Goal: Task Accomplishment & Management: Complete application form

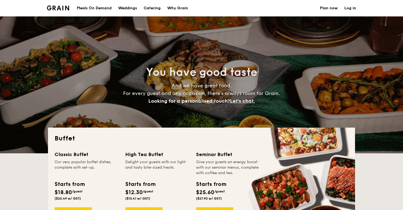
select select
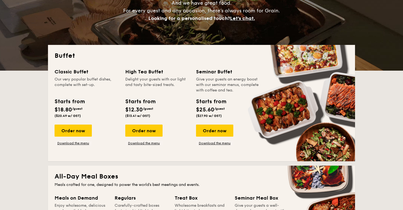
scroll to position [83, 0]
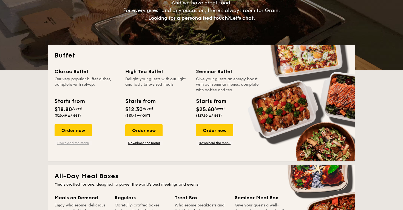
click at [83, 142] on link "Download the menu" at bounding box center [73, 143] width 37 height 4
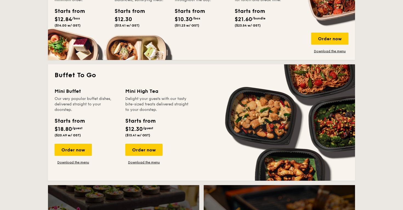
scroll to position [306, 0]
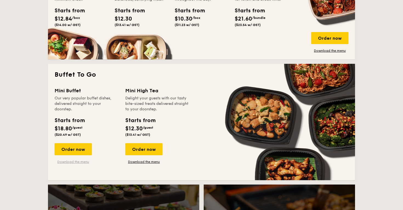
click at [85, 161] on link "Download the menu" at bounding box center [73, 162] width 37 height 4
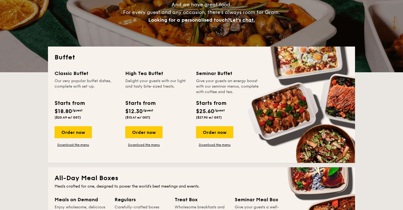
scroll to position [0, 0]
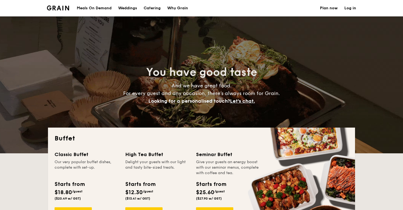
click at [328, 10] on link "Plan now" at bounding box center [329, 8] width 18 height 16
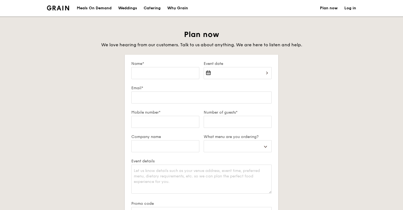
select select
click at [177, 70] on input "Name*" at bounding box center [165, 73] width 68 height 12
click at [242, 72] on div at bounding box center [238, 76] width 68 height 19
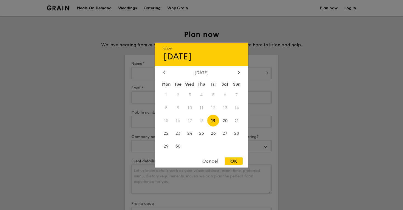
click at [242, 71] on div "[DATE]" at bounding box center [201, 72] width 93 height 5
click at [240, 71] on div at bounding box center [238, 72] width 5 height 5
click at [225, 94] on span "4" at bounding box center [225, 95] width 12 height 12
click at [213, 96] on span "3" at bounding box center [213, 95] width 12 height 12
click at [236, 163] on div "OK" at bounding box center [234, 161] width 18 height 7
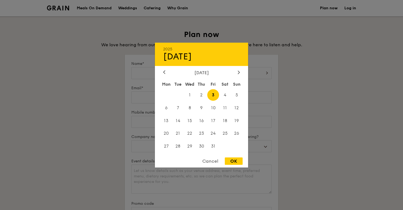
type input "[DATE]"
select select
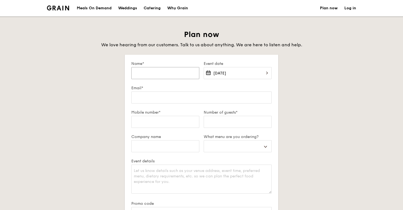
click at [173, 76] on input "Name*" at bounding box center [165, 73] width 68 height 12
type input "K"
select select
type input "Ke"
select select
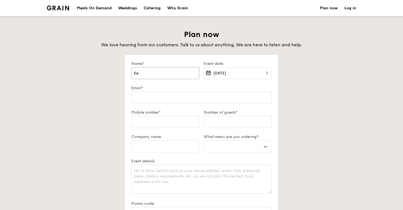
type input "[PERSON_NAME]"
select select
type input "Kent"
select select
type input "Kent"
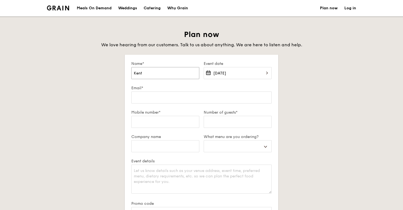
select select
type input "Kent M"
select select
type input "Kent Mo"
select select
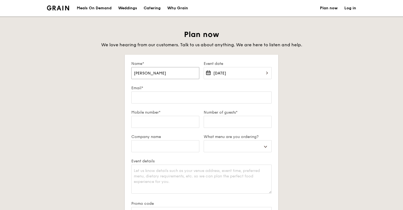
type input "Kent Moi"
select select
type input "Kent Moi"
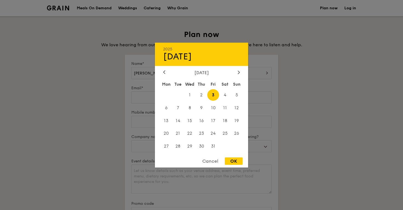
click at [146, 94] on div at bounding box center [201, 105] width 403 height 210
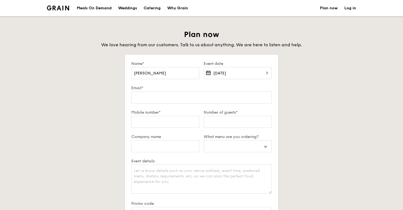
click at [144, 99] on div at bounding box center [201, 105] width 403 height 210
click at [143, 99] on input "Email*" at bounding box center [201, 98] width 140 height 12
type input "m"
select select
type input "mo"
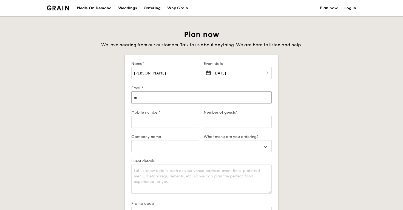
select select
type input "moi"
select select
type input "moik"
select select
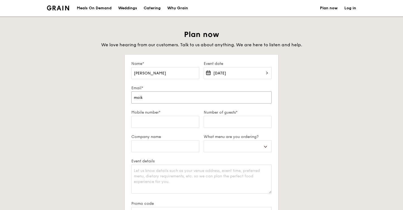
type input "moike"
select select
type input "moiken"
select select
type input "moikent"
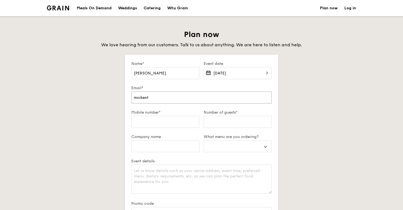
select select
type input "moikentz"
select select
type input "moikent"
select select
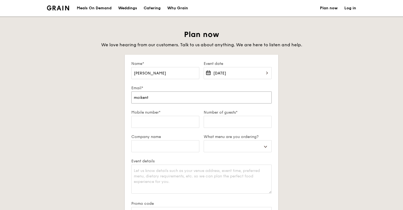
type input "moikent@"
select select
type input "moikent@b"
select select
type input "moikent@bm"
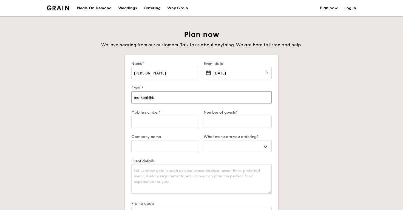
select select
type input "moikent@b"
select select
type input "moikent@"
select select
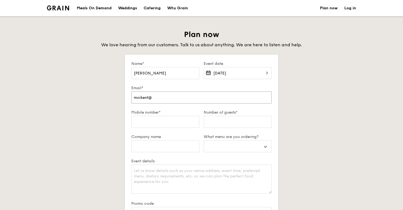
type input "moikent@g"
select select
type input "moikent@gm"
select select
type input "moikent@gma"
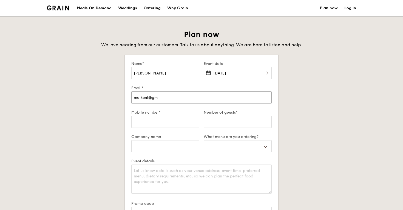
select select
type input "moikent@gmai"
select select
type input "[EMAIL_ADDRESS]"
select select
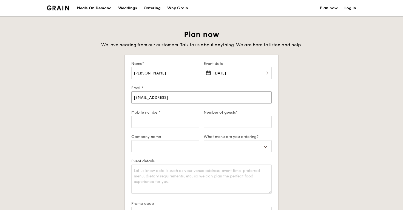
type input "[EMAIL_ADDRESS]."
select select
type input "moikent@gmail.c"
select select
type input "[EMAIL_ADDRESS][DOMAIN_NAME]"
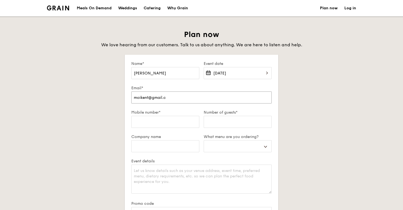
select select
type input "[EMAIL_ADDRESS][DOMAIN_NAME]"
select select
type input "[EMAIL_ADDRESS][DOMAIN_NAME]"
type input "8"
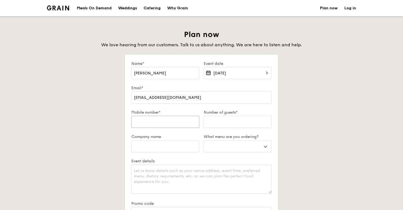
select select
type input "88"
select select
type input "880"
select select
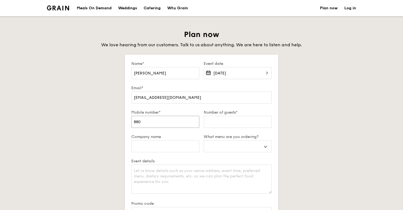
type input "8809"
select select
type input "88093"
select select
type input "880935"
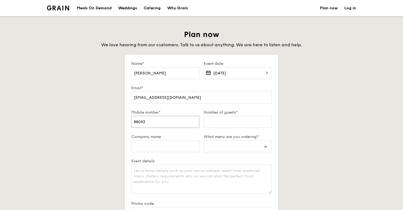
select select
type input "8809353"
select select
type input "88093537"
select select
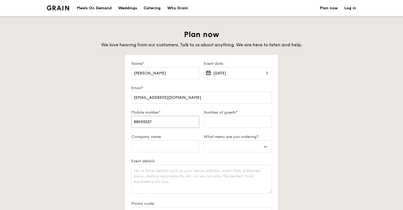
type input "88093537"
click at [222, 120] on input "Number of guests*" at bounding box center [238, 122] width 68 height 12
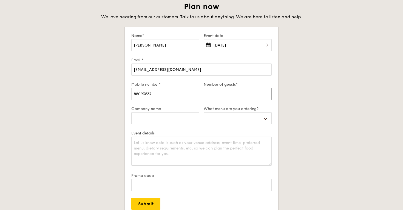
scroll to position [32, 0]
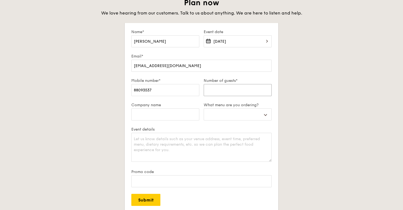
type input "1"
select select
type input "2"
select select
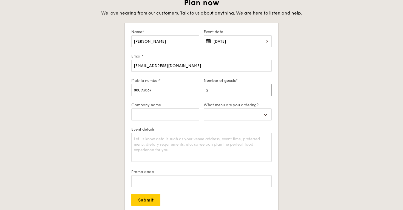
type input "20"
select select
type input "20"
click at [184, 117] on input "Company name" at bounding box center [165, 115] width 68 height 12
click at [222, 112] on select "Buffet Mini Buffet High Tea Canapés Meal Boxes Wedding" at bounding box center [238, 115] width 68 height 12
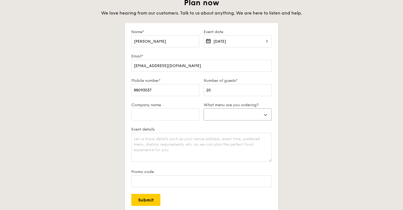
select select "miniBuffet"
click at [204, 109] on select "Buffet Mini Buffet High Tea Canapés Meal Boxes Wedding" at bounding box center [238, 115] width 68 height 12
click at [191, 144] on textarea "Event details" at bounding box center [201, 147] width 140 height 29
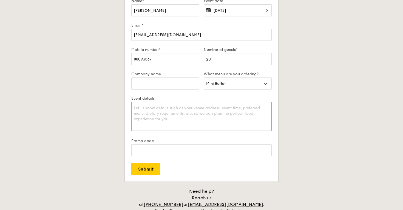
scroll to position [63, 0]
click at [196, 148] on input "Promo code" at bounding box center [201, 150] width 140 height 12
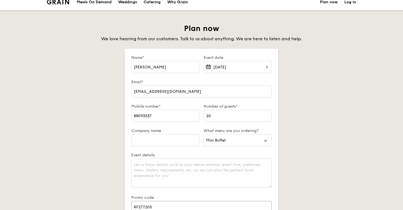
scroll to position [0, 0]
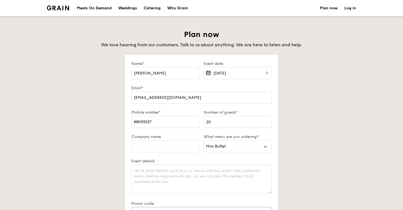
type input "RF277205"
click at [353, 10] on link "Log in" at bounding box center [350, 8] width 12 height 16
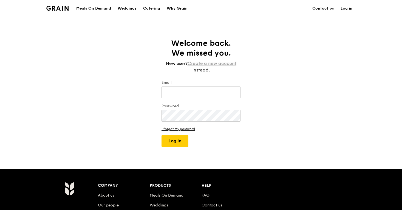
click at [226, 63] on link "Create a new account" at bounding box center [212, 63] width 49 height 7
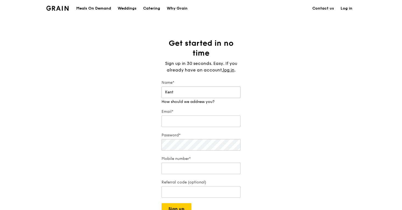
type input "Kent"
type input "M"
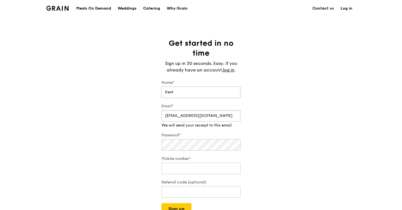
type input "[EMAIL_ADDRESS][DOMAIN_NAME]"
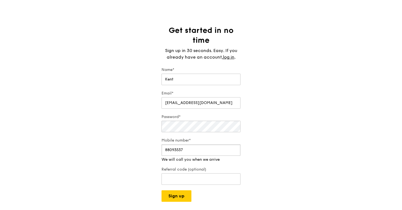
scroll to position [13, 0]
type input "88093537"
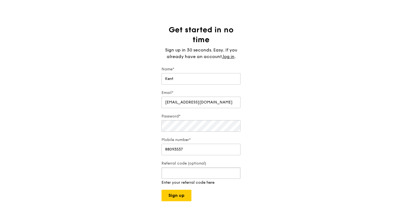
click at [178, 178] on input "Referral code (optional)" at bounding box center [200, 173] width 79 height 12
click at [137, 162] on div "Get started in no time Sign up in 30 seconds. Easy. If you already have an acco…" at bounding box center [201, 110] width 402 height 171
click at [151, 143] on div "Get started in no time Sign up in 30 seconds. Easy. If you already have an acco…" at bounding box center [201, 110] width 402 height 171
click at [181, 197] on div "Grain logo Meals On Demand Weddings Catering Why Grain Contact us Log in Get st…" at bounding box center [201, 184] width 402 height 394
click at [178, 192] on button "Sign up" at bounding box center [176, 190] width 30 height 12
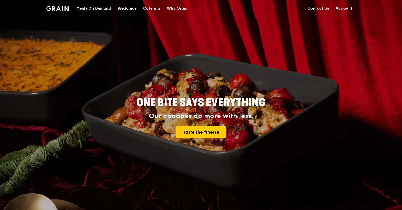
click at [342, 6] on link "Account" at bounding box center [343, 8] width 23 height 16
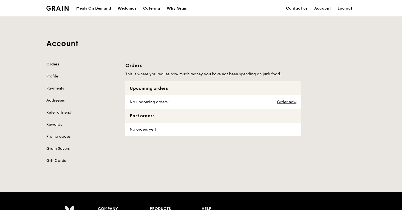
click at [60, 136] on link "Promo codes" at bounding box center [82, 136] width 72 height 5
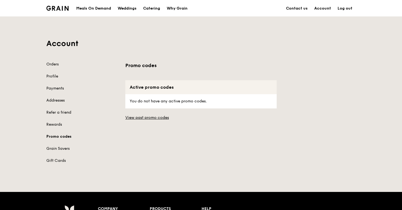
click at [62, 118] on div "Orders Profile Payments Addresses Refer a friend Rewards Promo codes Grain Save…" at bounding box center [82, 113] width 72 height 102
click at [60, 111] on link "Refer a friend" at bounding box center [82, 112] width 72 height 5
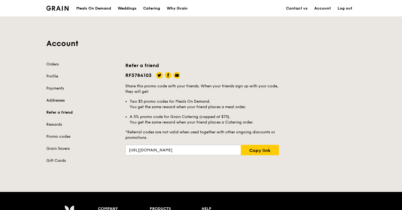
click at [58, 98] on link "Addresses" at bounding box center [82, 100] width 72 height 5
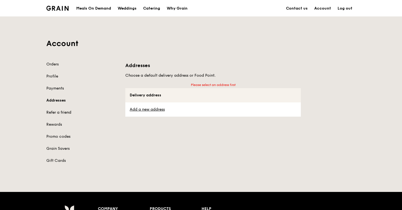
click at [59, 110] on link "Refer a friend" at bounding box center [82, 112] width 72 height 5
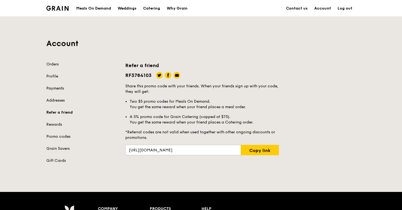
click at [57, 89] on link "Payments" at bounding box center [82, 88] width 72 height 5
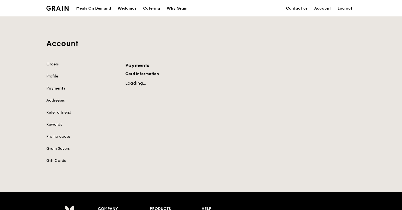
click at [56, 74] on link "Profile" at bounding box center [82, 76] width 72 height 5
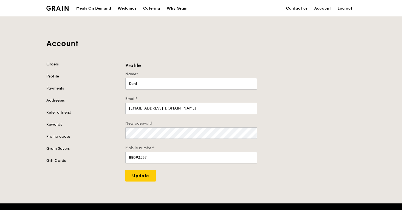
click at [58, 66] on link "Orders" at bounding box center [82, 64] width 72 height 5
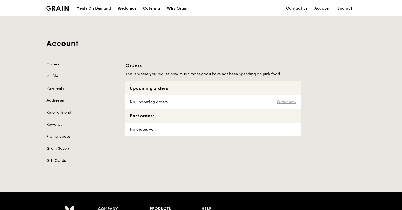
click at [285, 103] on link "Order now" at bounding box center [286, 102] width 19 height 4
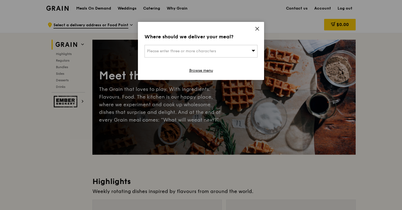
click at [186, 56] on div "Please enter three or more characters" at bounding box center [200, 51] width 113 height 13
click at [183, 61] on li "Please enter 3 or more characters" at bounding box center [201, 62] width 112 height 10
click at [180, 52] on input "search" at bounding box center [201, 51] width 112 height 12
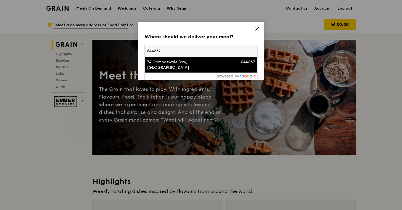
type input "544567"
click at [194, 64] on div "74 Compassvale Bow, Sengkang Grand Residences" at bounding box center [187, 64] width 81 height 11
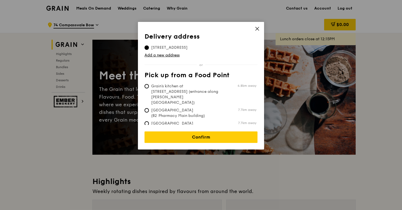
click at [193, 90] on span "Grain's kitchen at 5 Burn Road #05-01 (entrance along Harrison Road)" at bounding box center [185, 95] width 82 height 22
click at [149, 89] on input "Grain's kitchen at 5 Burn Road #05-01 (entrance along Harrison Road) 4.8km away" at bounding box center [146, 86] width 4 height 4
radio input "true"
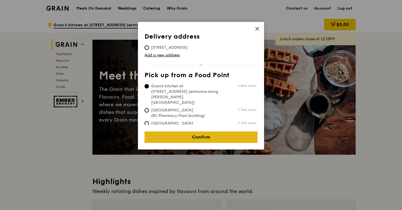
click at [200, 133] on link "Confirm" at bounding box center [200, 138] width 113 height 12
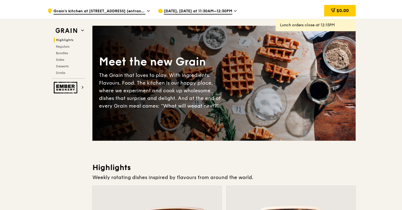
scroll to position [12, 0]
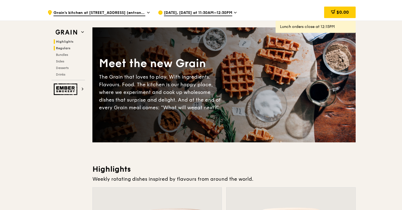
click at [66, 47] on span "Regulars" at bounding box center [63, 48] width 15 height 4
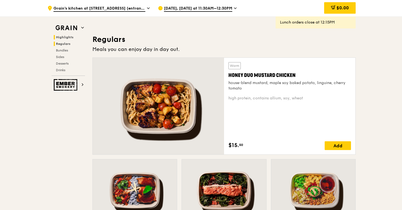
scroll to position [361, 0]
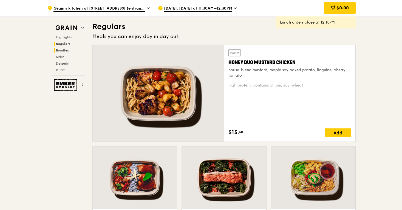
click at [63, 52] on span "Bundles" at bounding box center [62, 51] width 13 height 4
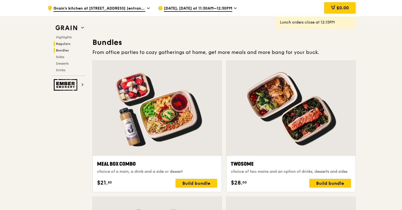
scroll to position [789, 0]
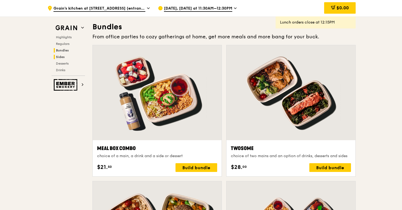
click at [61, 55] on h2 "Sides" at bounding box center [69, 57] width 31 height 4
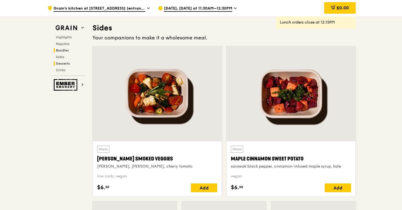
scroll to position [1221, 0]
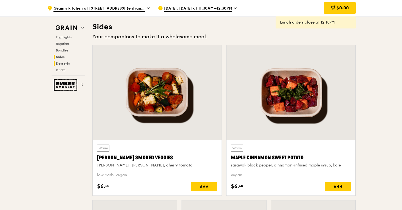
click at [61, 62] on span "Desserts" at bounding box center [63, 64] width 14 height 4
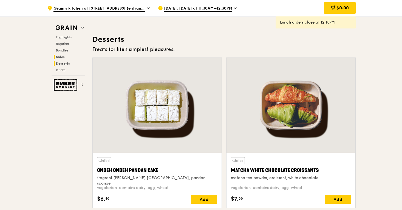
scroll to position [1563, 0]
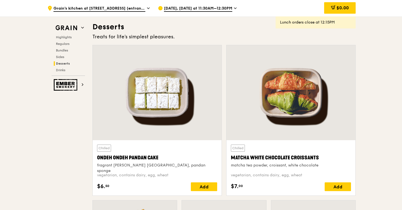
click at [64, 34] on div "Grain Highlights Regulars Bundles Sides Desserts Drinks" at bounding box center [68, 49] width 33 height 53
click at [71, 28] on img at bounding box center [66, 28] width 25 height 10
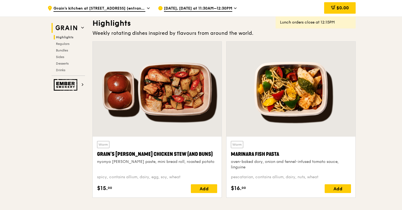
scroll to position [155, 0]
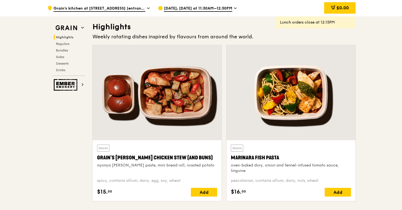
click at [70, 36] on span "Highlights" at bounding box center [65, 37] width 18 height 4
click at [66, 42] on span "Regulars" at bounding box center [63, 44] width 15 height 4
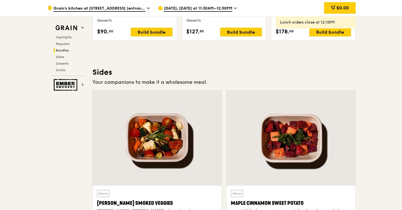
scroll to position [1176, 0]
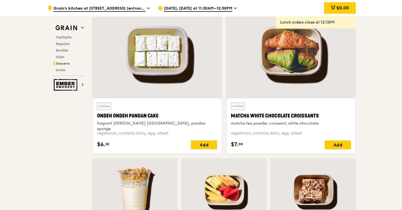
drag, startPoint x: 121, startPoint y: 172, endPoint x: 121, endPoint y: 221, distance: 48.2
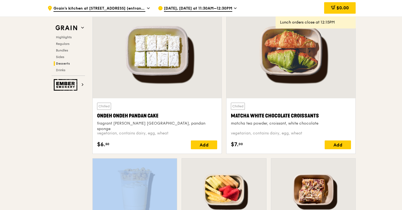
scroll to position [1618, 0]
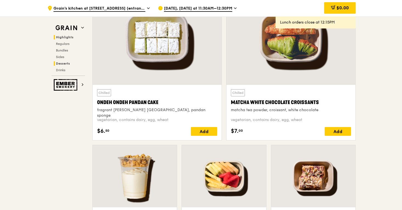
click at [70, 38] on span "Highlights" at bounding box center [65, 37] width 18 height 4
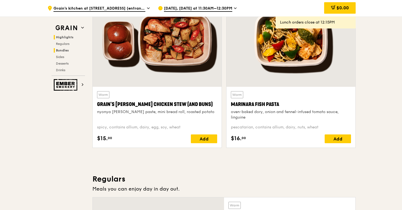
scroll to position [155, 0]
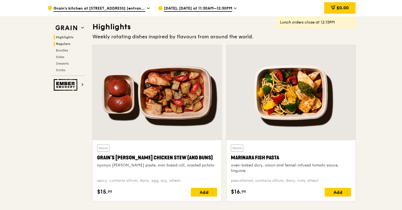
click at [65, 45] on span "Regulars" at bounding box center [63, 44] width 15 height 4
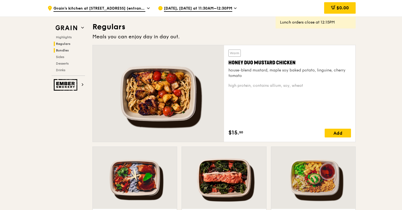
click at [64, 50] on span "Bundles" at bounding box center [62, 51] width 13 height 4
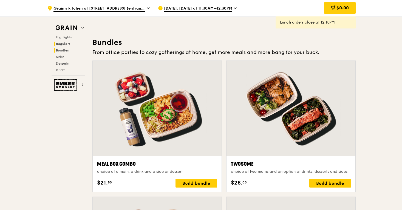
scroll to position [789, 0]
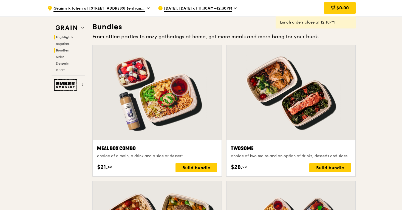
click at [66, 36] on span "Highlights" at bounding box center [65, 37] width 18 height 4
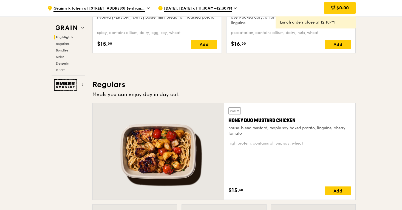
scroll to position [311, 0]
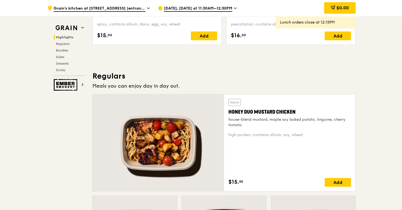
click at [234, 8] on icon at bounding box center [235, 8] width 2 height 1
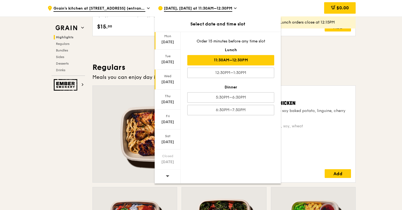
scroll to position [326, 0]
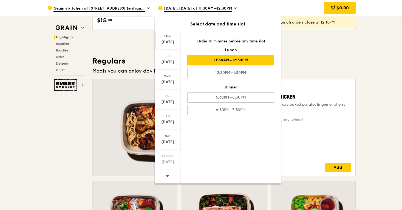
click at [169, 175] on icon at bounding box center [168, 176] width 4 height 4
drag, startPoint x: 166, startPoint y: 147, endPoint x: 169, endPoint y: 99, distance: 47.6
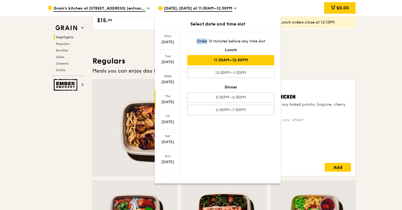
click at [169, 99] on div "Mon Sep 22 Tue Sep 23 Wed Sep 24 Thu Sep 25 Fri Sep 26 Sat Sep 27 Sun Sep 28" at bounding box center [168, 108] width 26 height 152
click at [167, 153] on div "Sun Sep 28" at bounding box center [168, 160] width 26 height 20
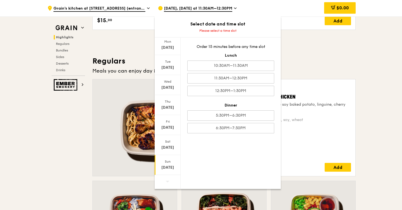
click at [169, 166] on div "Sep 28" at bounding box center [167, 167] width 24 height 5
click at [168, 166] on div "Sep 28" at bounding box center [167, 167] width 24 height 5
click at [99, 158] on div at bounding box center [158, 127] width 131 height 97
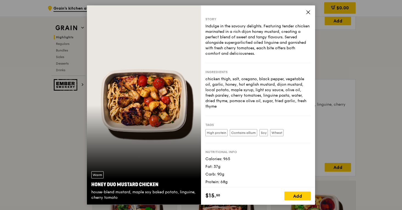
click at [309, 13] on icon at bounding box center [307, 11] width 3 height 3
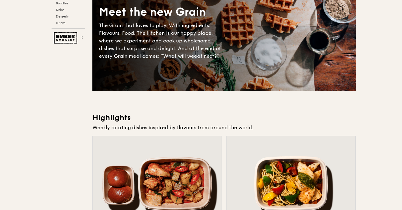
scroll to position [0, 0]
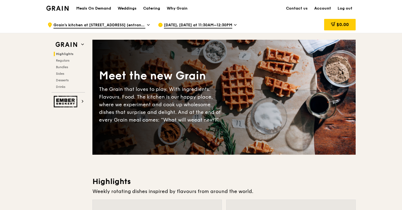
click at [325, 8] on link "Account" at bounding box center [322, 8] width 23 height 16
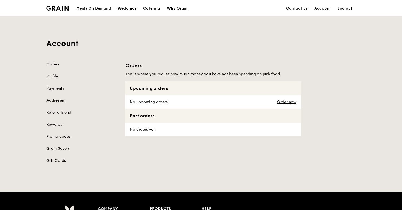
click at [289, 104] on div "Order now" at bounding box center [287, 101] width 27 height 13
click at [288, 100] on link "Order now" at bounding box center [286, 102] width 19 height 4
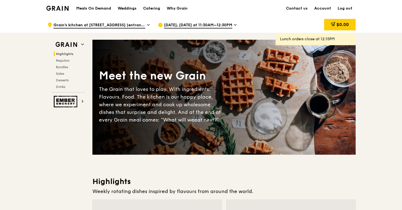
click at [201, 24] on span "Sep 15, Today at 11:30AM–12:30PM" at bounding box center [198, 25] width 68 height 6
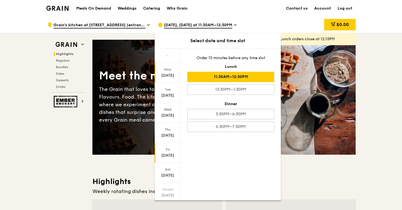
scroll to position [17, 0]
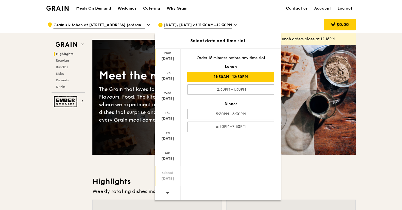
click at [171, 178] on div "Sep 21" at bounding box center [167, 178] width 24 height 5
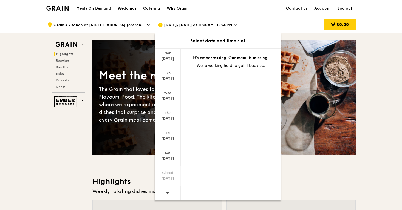
click at [167, 157] on div "Sep 20" at bounding box center [167, 158] width 24 height 5
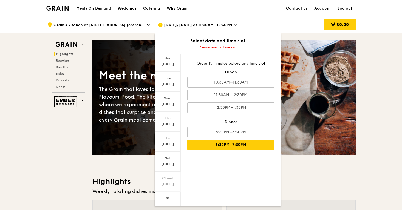
click at [231, 143] on div "6:30PM–7:30PM" at bounding box center [230, 145] width 87 height 10
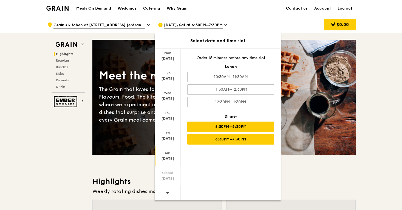
click at [229, 125] on div "5:30PM–6:30PM" at bounding box center [230, 127] width 87 height 10
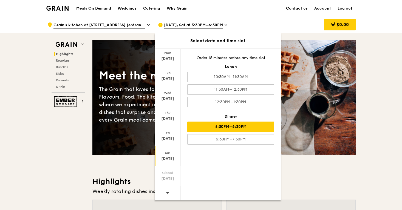
click at [305, 179] on h3 "Highlights" at bounding box center [223, 182] width 263 height 10
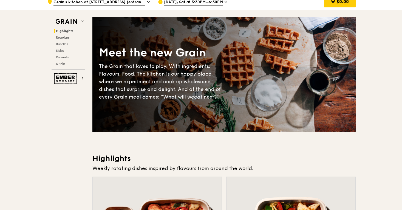
scroll to position [0, 0]
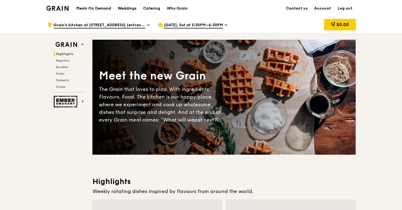
click at [340, 8] on link "Log out" at bounding box center [344, 8] width 21 height 16
click at [65, 8] on img at bounding box center [57, 8] width 22 height 5
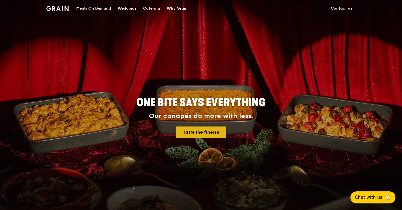
click at [203, 133] on link "Taste the finesse" at bounding box center [201, 133] width 50 height 12
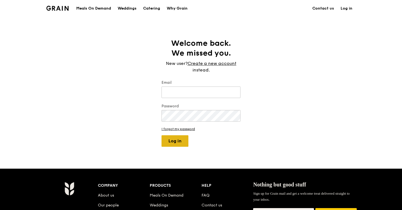
type input "[EMAIL_ADDRESS][DOMAIN_NAME]"
click at [178, 141] on button "Log in" at bounding box center [174, 141] width 27 height 12
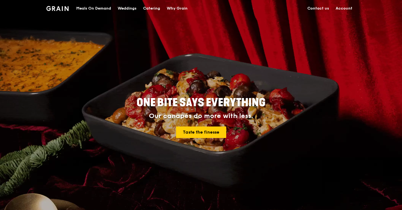
click at [153, 9] on div "Catering" at bounding box center [151, 8] width 17 height 16
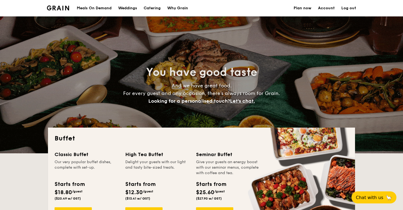
select select
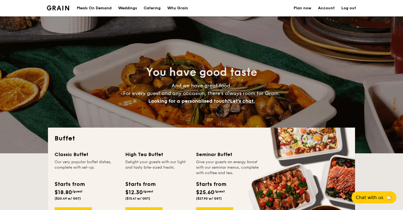
click at [300, 9] on link "Plan now" at bounding box center [303, 8] width 18 height 16
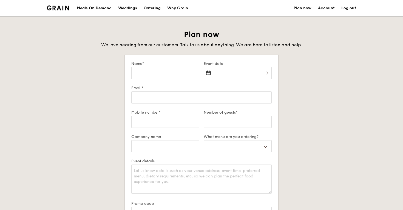
select select
click at [176, 78] on input "Name*" at bounding box center [165, 73] width 68 height 12
type input "K"
select select
type input "Ke"
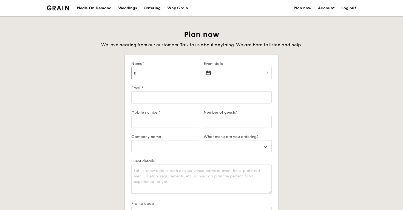
select select
type input "[PERSON_NAME]"
select select
type input "Kent"
select select
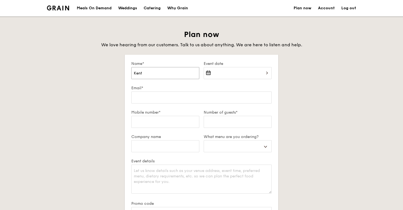
type input "Kent"
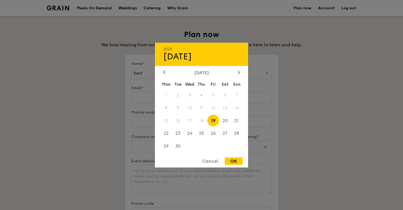
click at [215, 68] on div "2025 Sep [DATE] Tue Wed Thu Fri Sat Sun 1 2 3 4 5 6 7 8 9 10 11 12 13 14 15 16 …" at bounding box center [238, 76] width 68 height 19
click at [240, 72] on icon at bounding box center [239, 72] width 2 height 4
drag, startPoint x: 227, startPoint y: 96, endPoint x: 214, endPoint y: 96, distance: 12.9
click at [214, 96] on div "Mon Tue Wed Thu Fri Sat Sun 1 2 3 4 5 6 7 8 9 10 11 12 13 14 15 16 17 18 19 20 …" at bounding box center [201, 116] width 93 height 74
click at [214, 96] on span "3" at bounding box center [213, 95] width 12 height 12
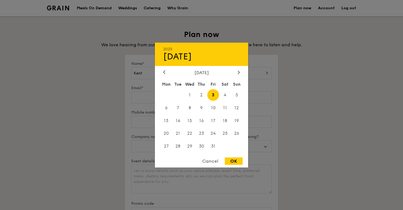
click at [233, 165] on div "OK" at bounding box center [234, 161] width 18 height 7
type input "[DATE]"
select select
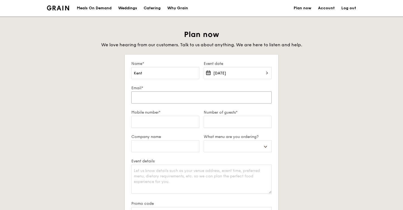
click at [162, 98] on input "Email*" at bounding box center [201, 98] width 140 height 12
type input "m"
select select
type input "mo"
select select
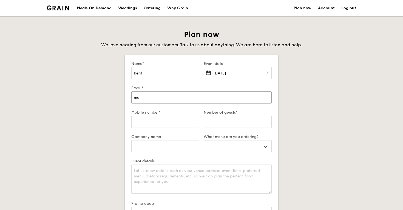
type input "moi"
select select
type input "moik"
select select
type input "moike"
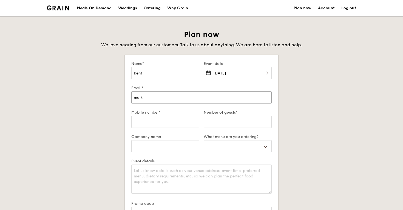
select select
type input "moiken"
select select
type input "moikent"
select select
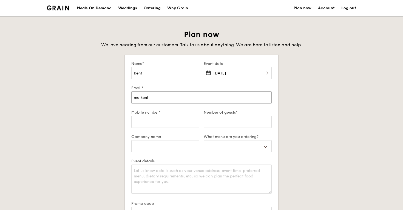
type input "moikent@"
select select
type input "moikent@g"
select select
type input "moikent@gm"
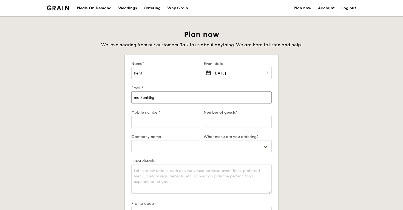
select select
type input "moikent@gma"
select select
type input "moikent@gmai"
select select
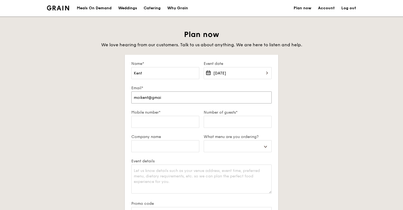
type input "[EMAIL_ADDRESS]"
select select
type input "[EMAIL_ADDRESS]."
select select
type input "moikent@gmail.c"
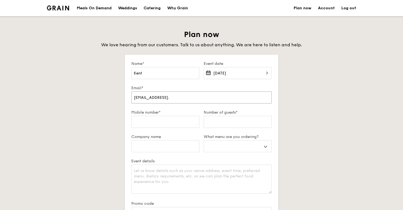
select select
type input "[EMAIL_ADDRESS][DOMAIN_NAME]"
select select
type input "[EMAIL_ADDRESS][DOMAIN_NAME]"
select select
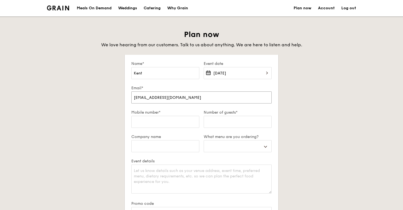
type input "[EMAIL_ADDRESS][DOMAIN_NAME]"
click at [224, 118] on input "Number of guests*" at bounding box center [238, 122] width 68 height 12
type input "1"
select select
type input "15"
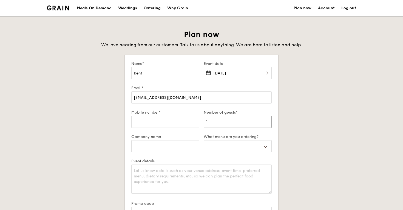
select select
type input "15"
